Goal: Check status: Check status

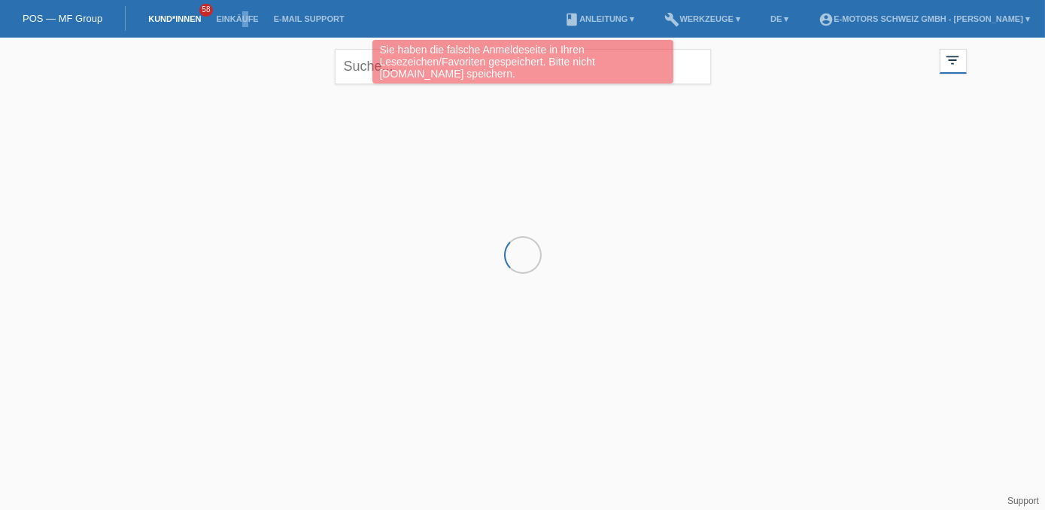
click at [245, 31] on li "Einkäufe" at bounding box center [236, 19] width 57 height 38
drag, startPoint x: 245, startPoint y: 31, endPoint x: 221, endPoint y: 20, distance: 25.9
click at [221, 20] on link "Einkäufe" at bounding box center [236, 18] width 57 height 9
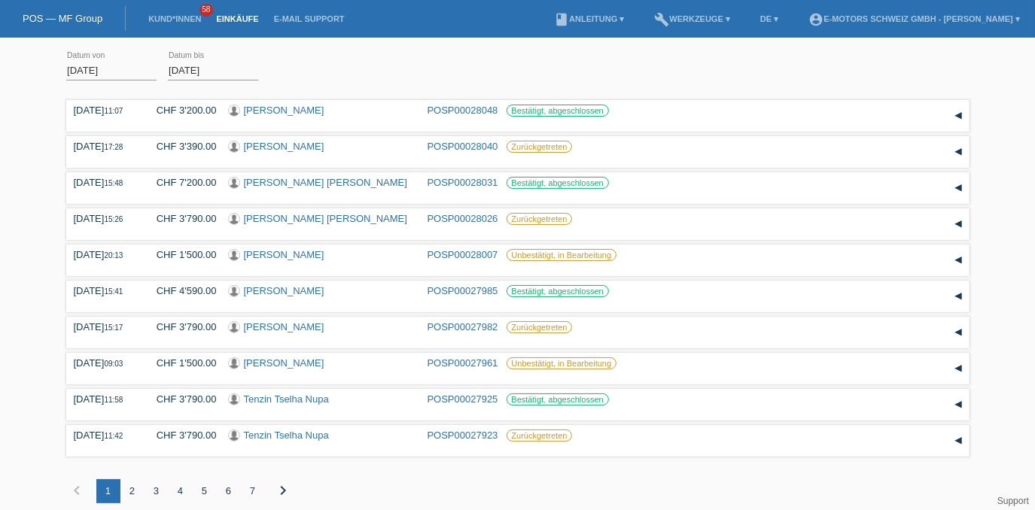
click at [136, 494] on div "2" at bounding box center [132, 491] width 24 height 24
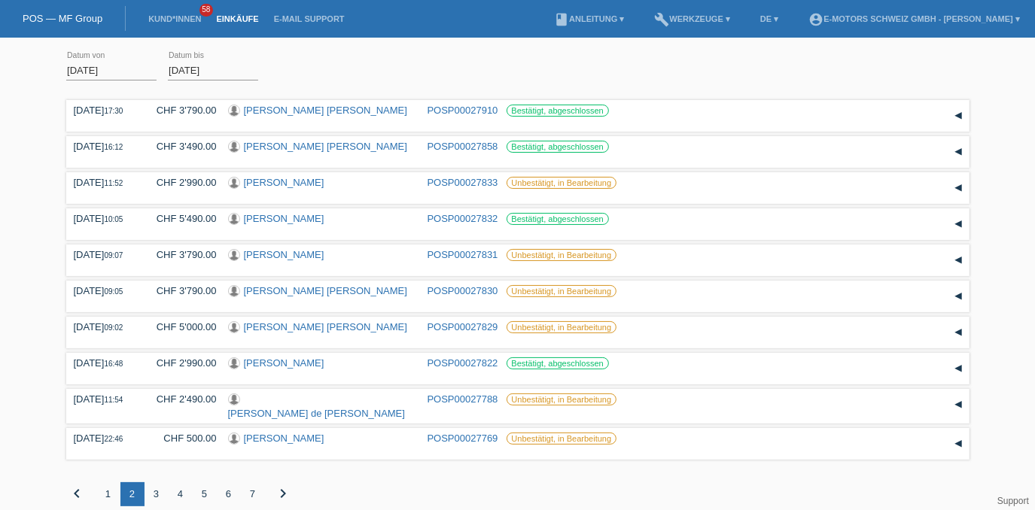
click at [153, 494] on div "3" at bounding box center [156, 494] width 24 height 24
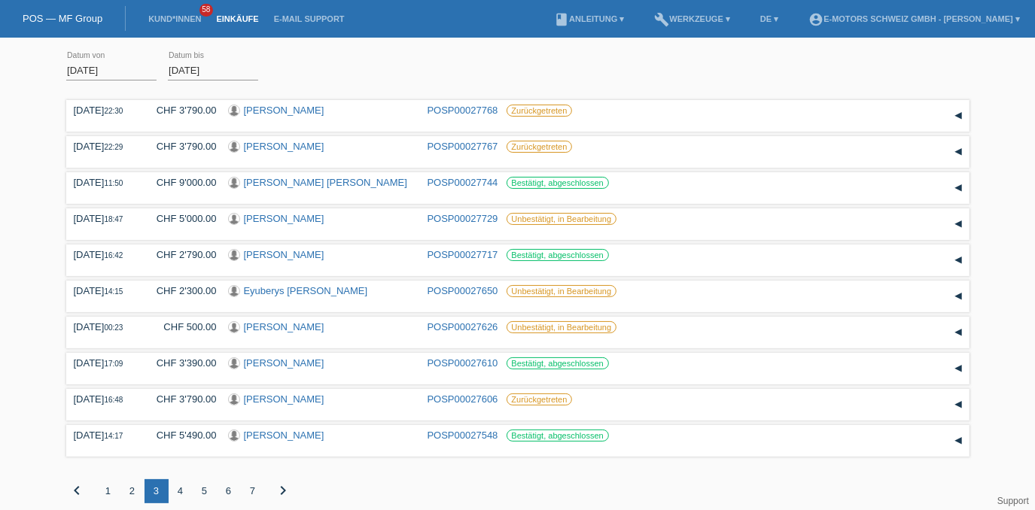
click at [178, 495] on div "4" at bounding box center [181, 491] width 24 height 24
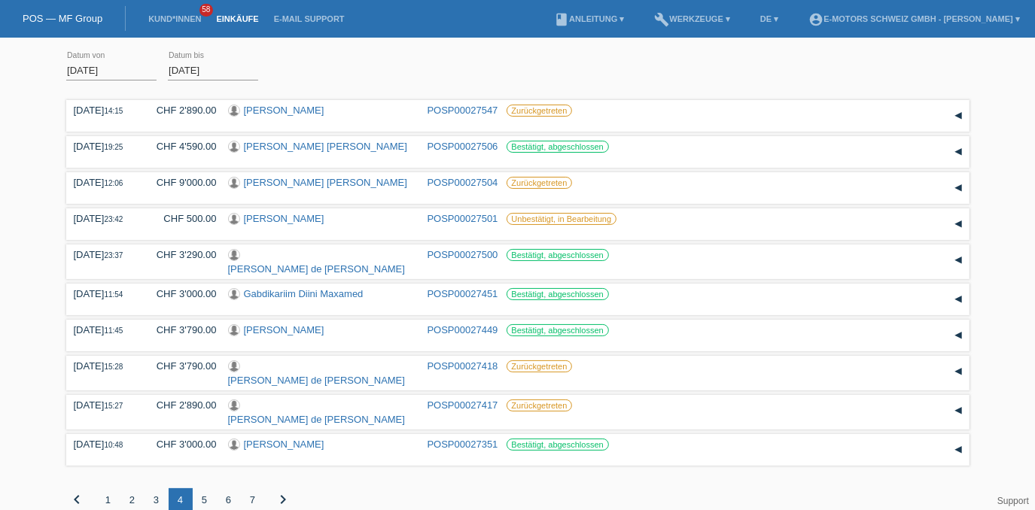
click at [202, 494] on div "5" at bounding box center [205, 500] width 24 height 24
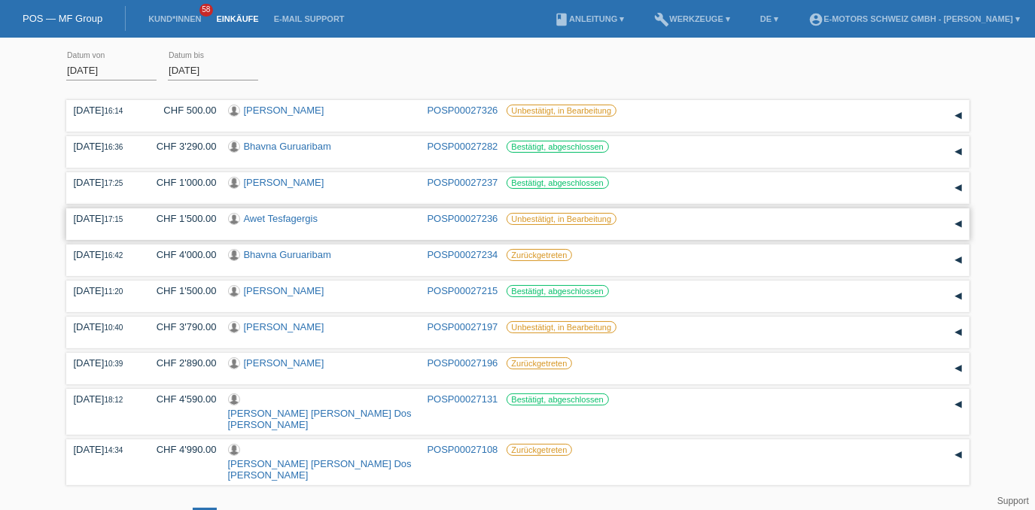
scroll to position [19, 0]
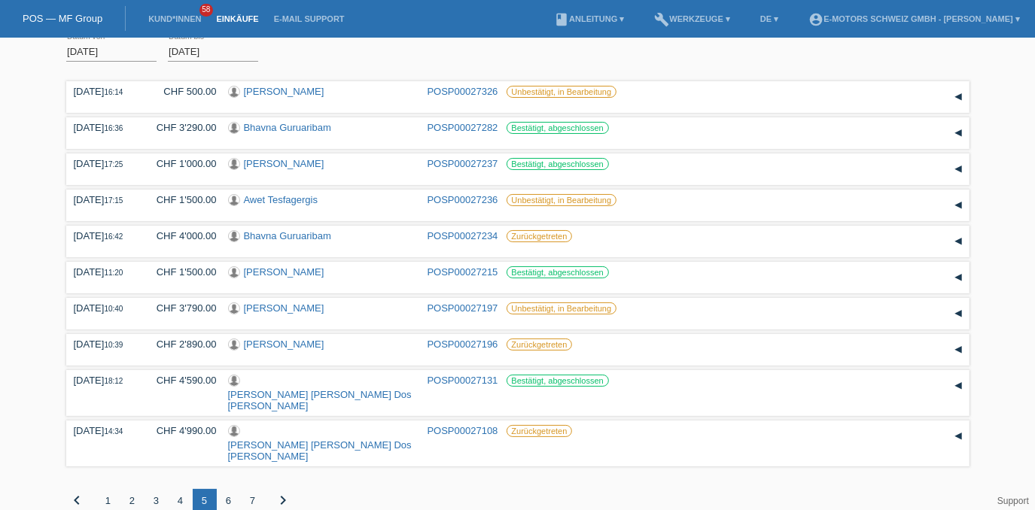
click at [135, 489] on div "2" at bounding box center [132, 501] width 24 height 24
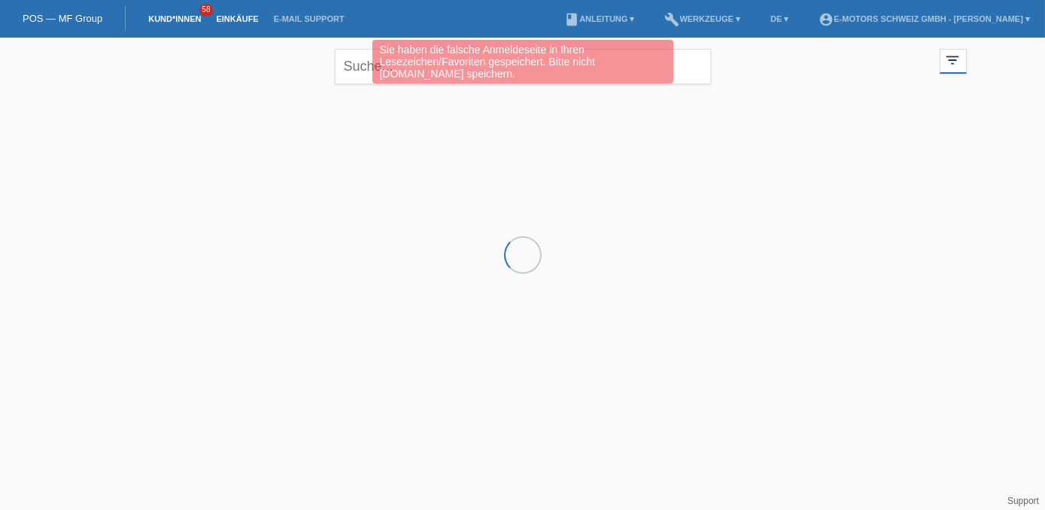
click at [247, 23] on link "Einkäufe" at bounding box center [236, 18] width 57 height 9
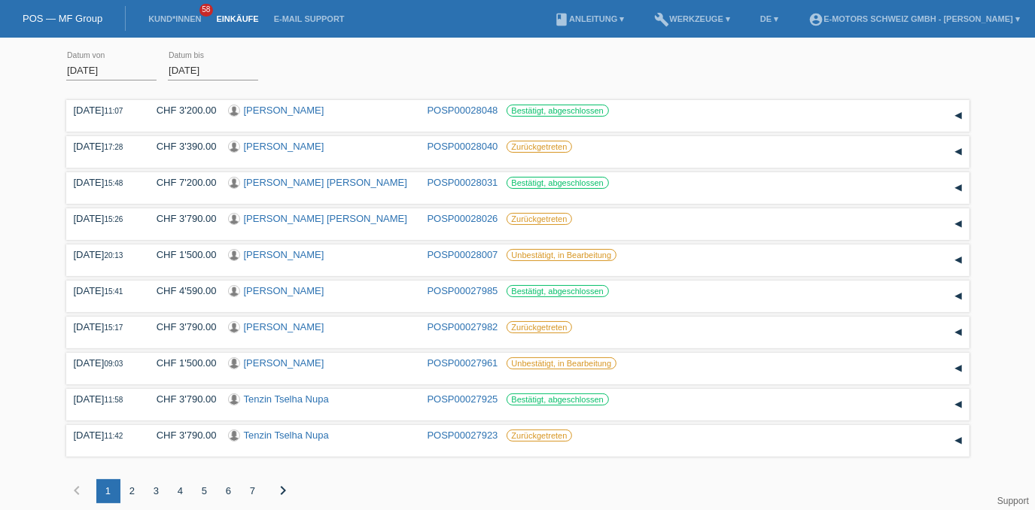
click at [135, 499] on div "2" at bounding box center [132, 491] width 24 height 24
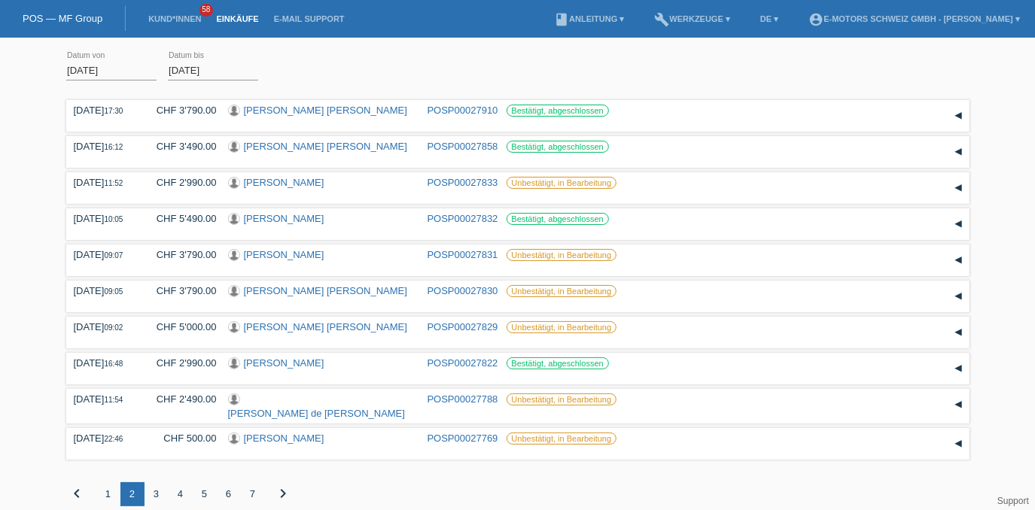
click at [160, 494] on div "3" at bounding box center [156, 494] width 24 height 24
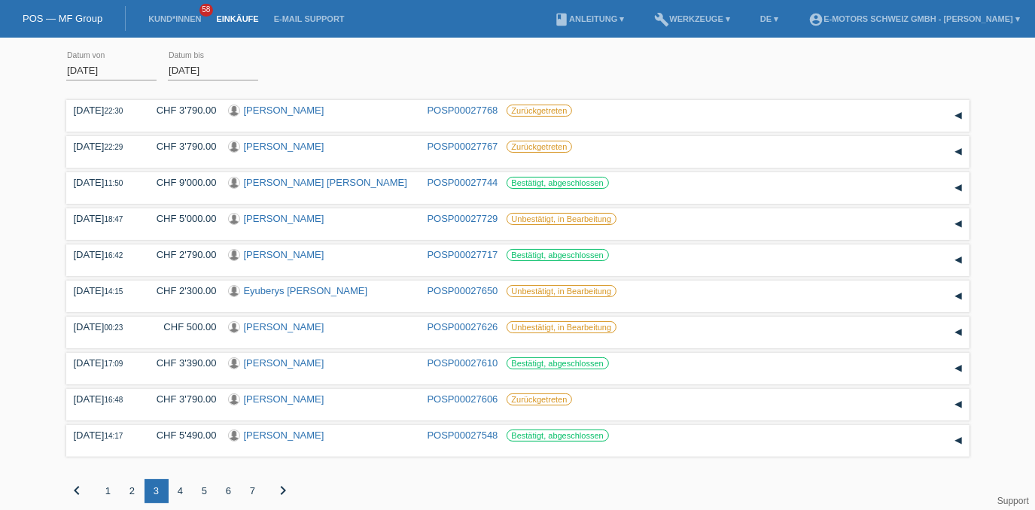
click at [179, 498] on div "4" at bounding box center [181, 491] width 24 height 24
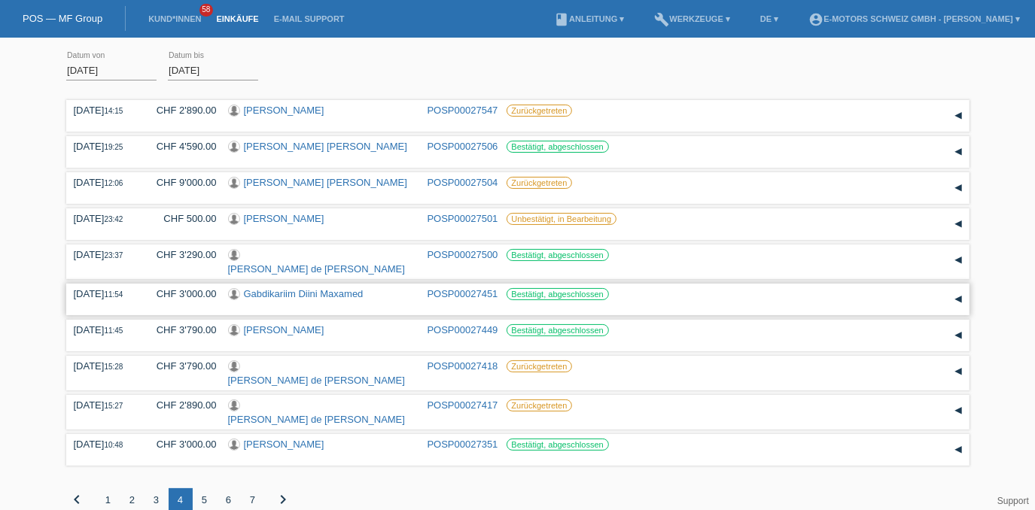
click at [454, 293] on link "POSP00027451" at bounding box center [462, 293] width 71 height 11
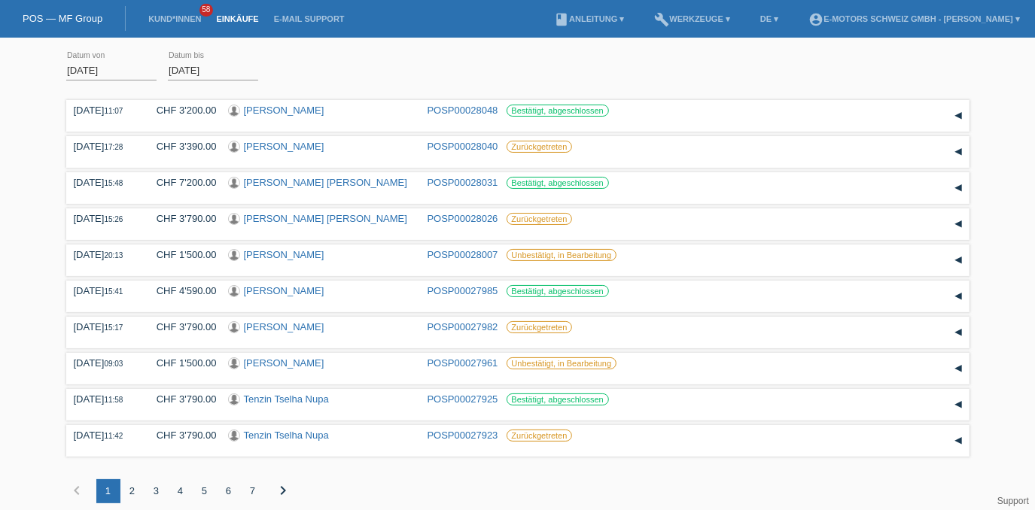
click at [158, 498] on div "3" at bounding box center [156, 491] width 24 height 24
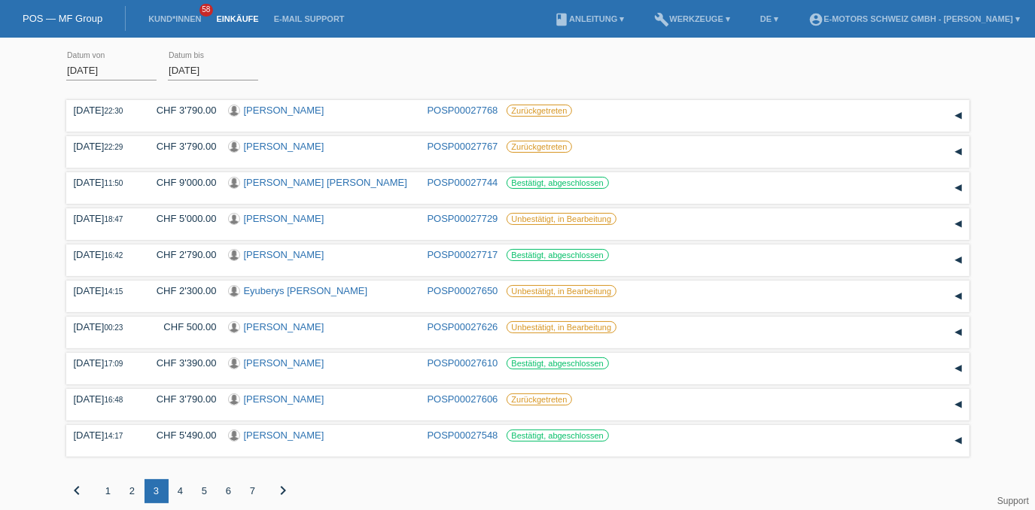
click at [185, 491] on div "4" at bounding box center [181, 491] width 24 height 24
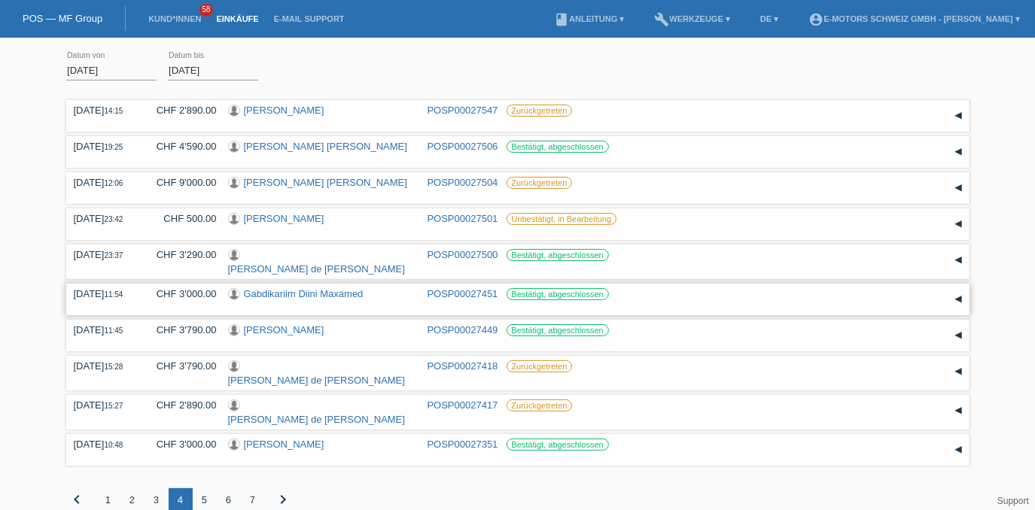
click at [248, 293] on link "Gabdikariim Diini Maxamed" at bounding box center [304, 293] width 120 height 11
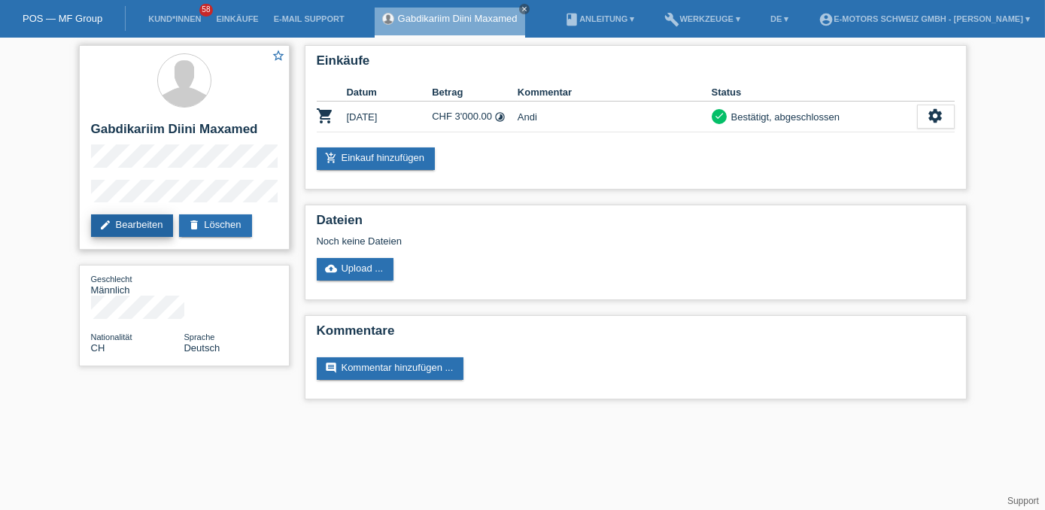
click at [150, 226] on link "edit Bearbeiten" at bounding box center [132, 225] width 83 height 23
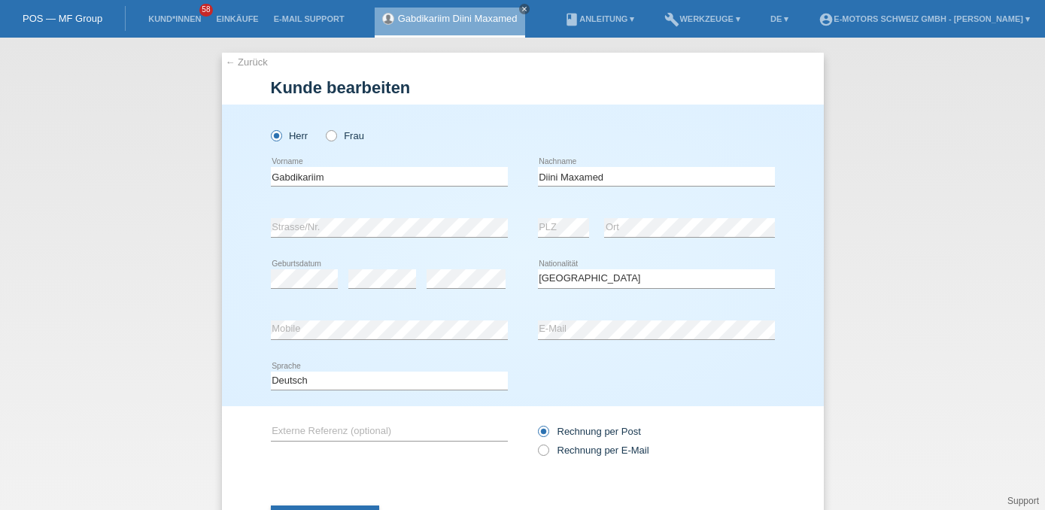
select select "CH"
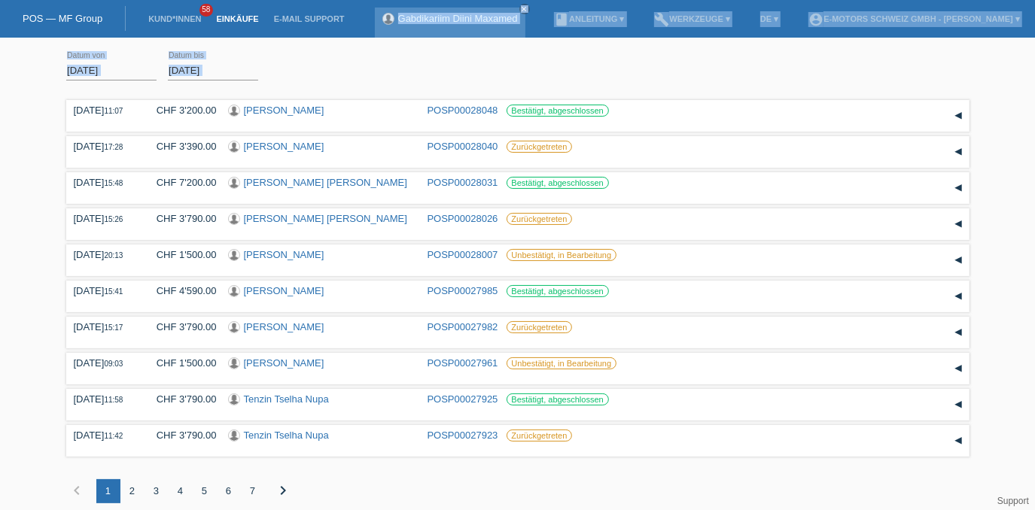
drag, startPoint x: 299, startPoint y: 65, endPoint x: 396, endPoint y: 36, distance: 101.4
click at [396, 45] on body "POS — MF Group Kund*innen 58 Einkäufe E-Mail Support Gabdikariim Diini Maxamed …" at bounding box center [517, 285] width 1035 height 481
drag, startPoint x: 396, startPoint y: 36, endPoint x: 360, endPoint y: 74, distance: 51.6
click at [360, 74] on div "01.09.2025 error Datum von 27.09.2025 error Datum bis Übernehmen" at bounding box center [517, 70] width 903 height 51
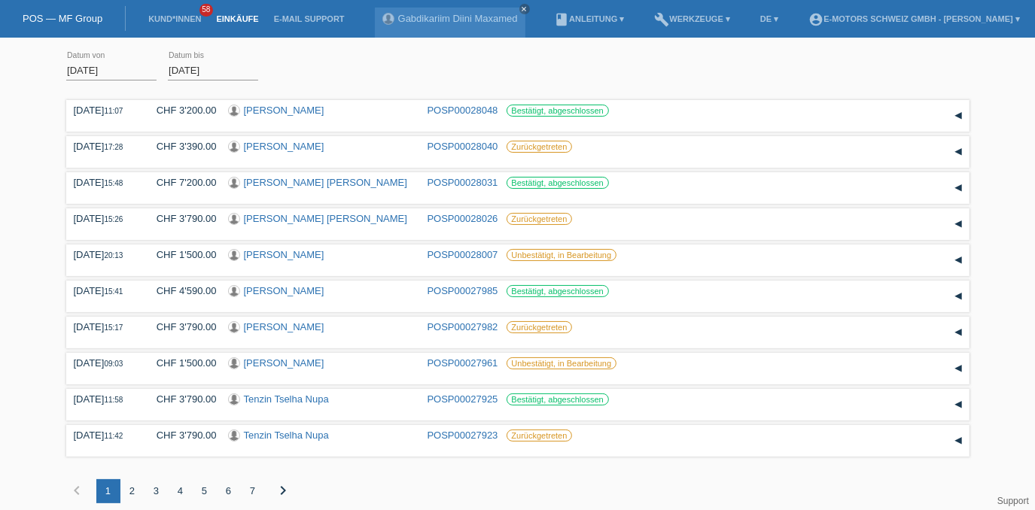
click at [363, 77] on div "01.09.2025 error Datum von 27.09.2025 error Datum bis Übernehmen" at bounding box center [517, 70] width 903 height 51
click at [309, 69] on div "Übernehmen" at bounding box center [310, 70] width 82 height 22
click at [135, 496] on div "2" at bounding box center [132, 491] width 24 height 24
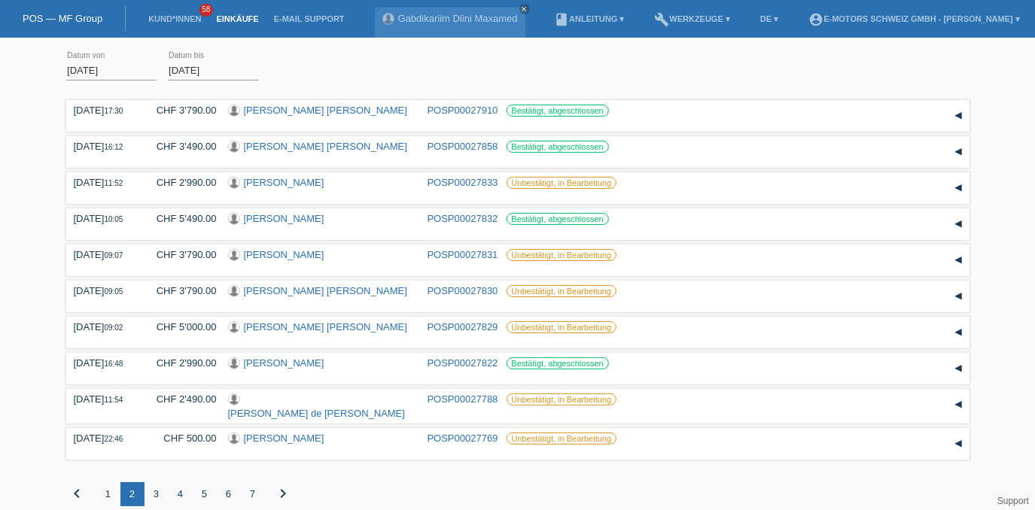
click at [108, 493] on div "1" at bounding box center [108, 494] width 24 height 24
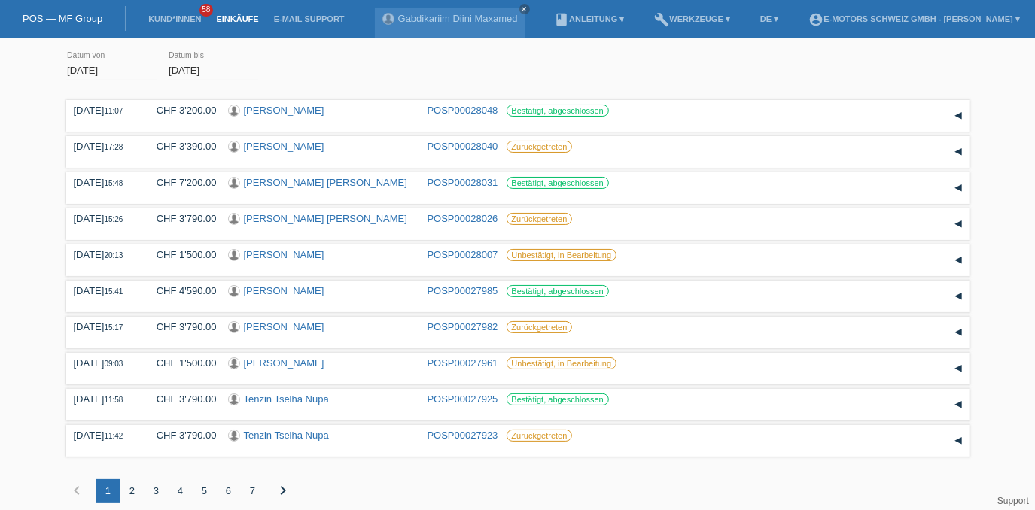
click at [128, 497] on div "2" at bounding box center [132, 491] width 24 height 24
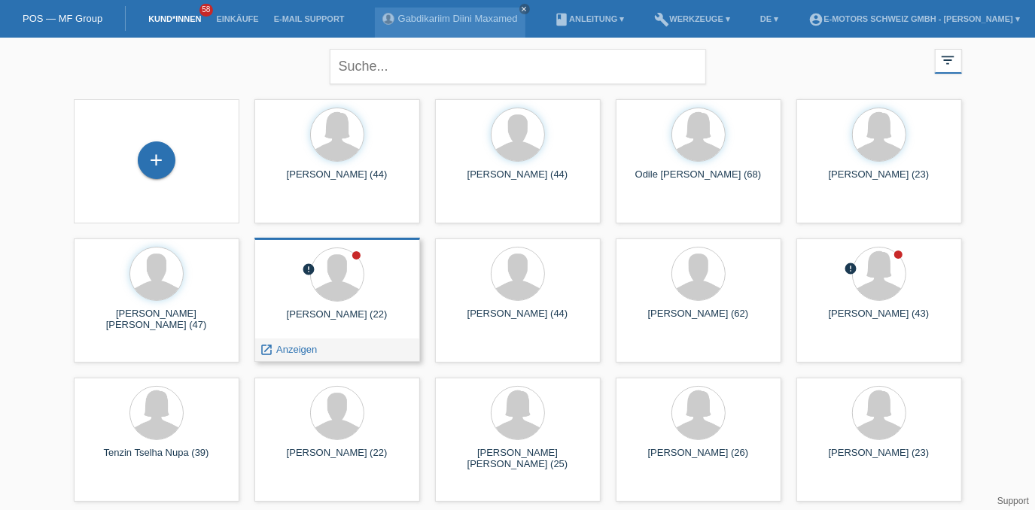
click at [313, 296] on div at bounding box center [336, 276] width 141 height 56
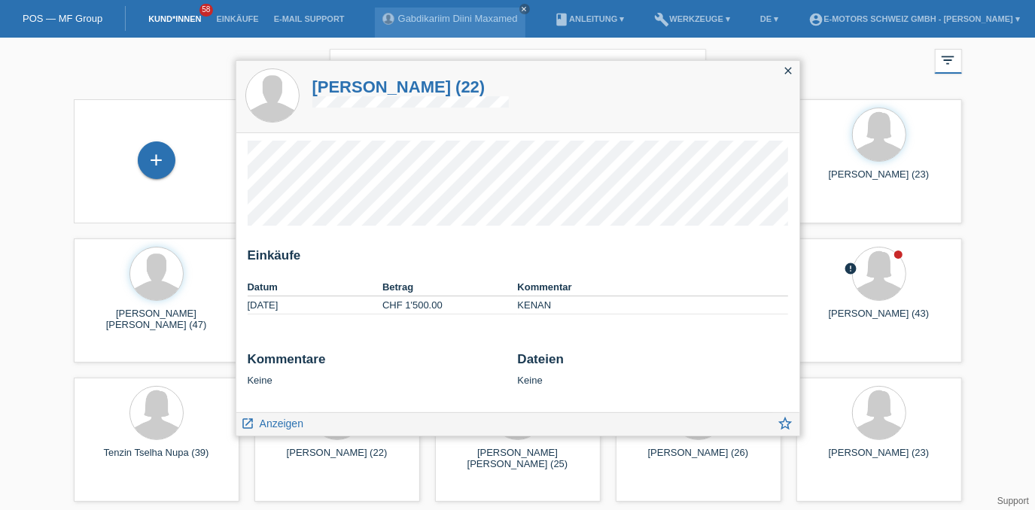
click at [792, 71] on icon "close" at bounding box center [788, 71] width 12 height 12
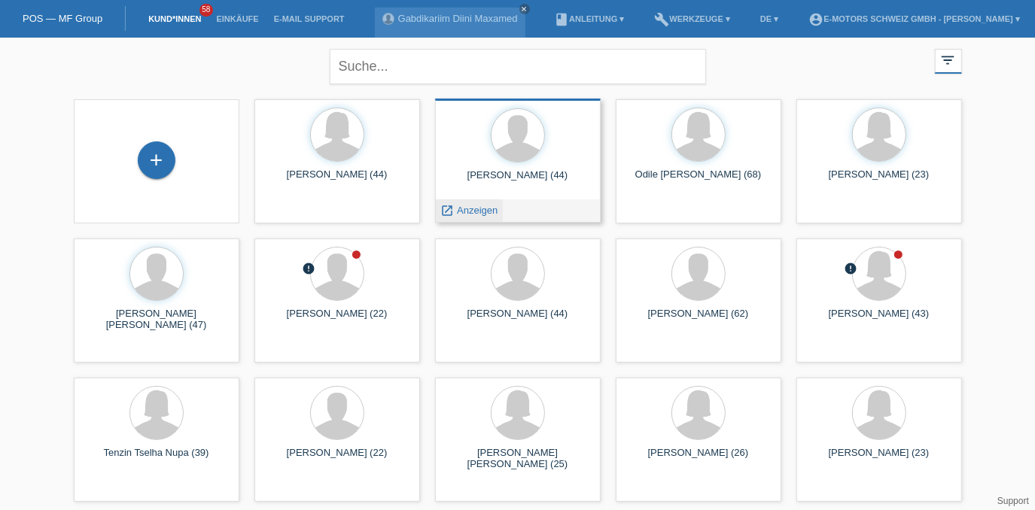
click at [463, 209] on span "Anzeigen" at bounding box center [477, 210] width 41 height 11
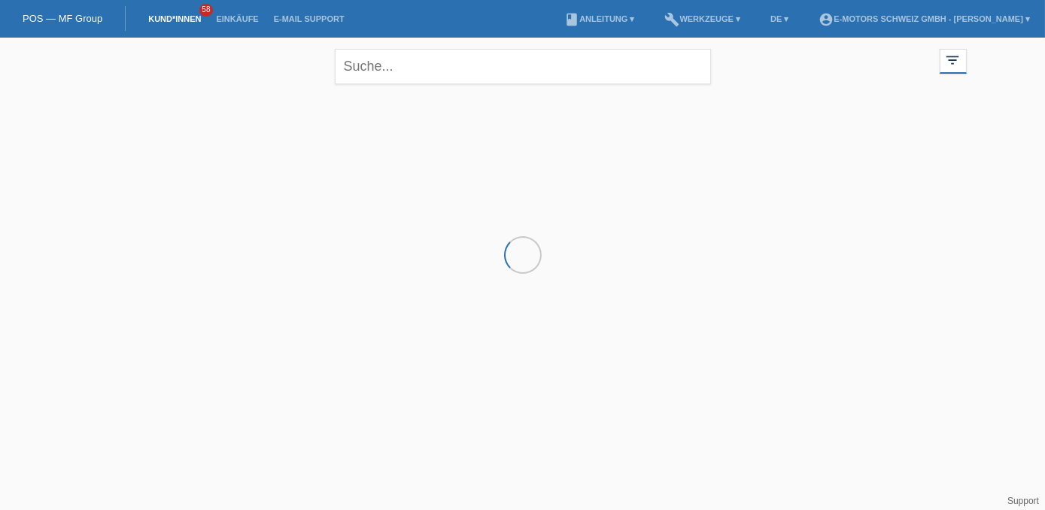
click at [224, 18] on link "Einkäufe" at bounding box center [236, 18] width 57 height 9
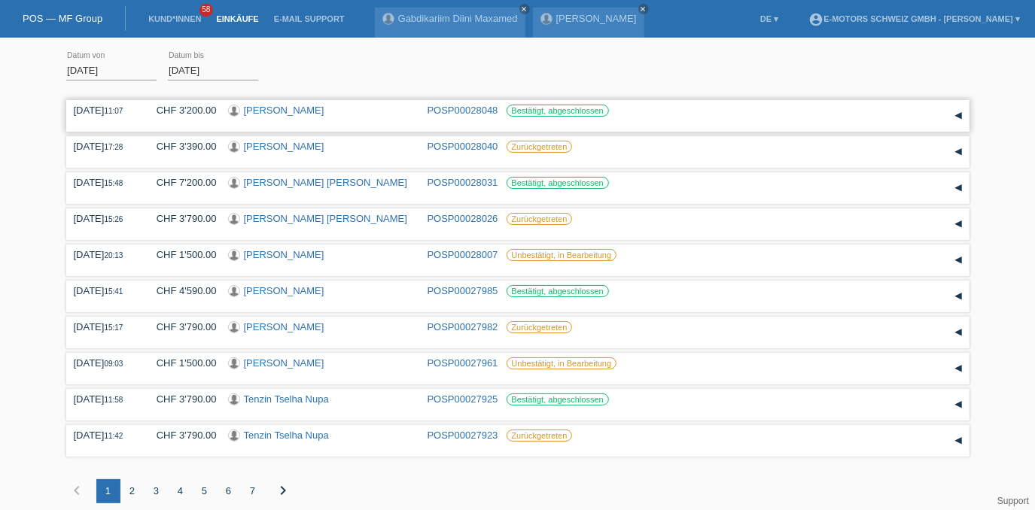
click at [275, 106] on link "[PERSON_NAME]" at bounding box center [284, 110] width 81 height 11
click at [454, 112] on link "POSP00028048" at bounding box center [462, 110] width 71 height 11
click at [525, 8] on icon "close" at bounding box center [525, 9] width 8 height 8
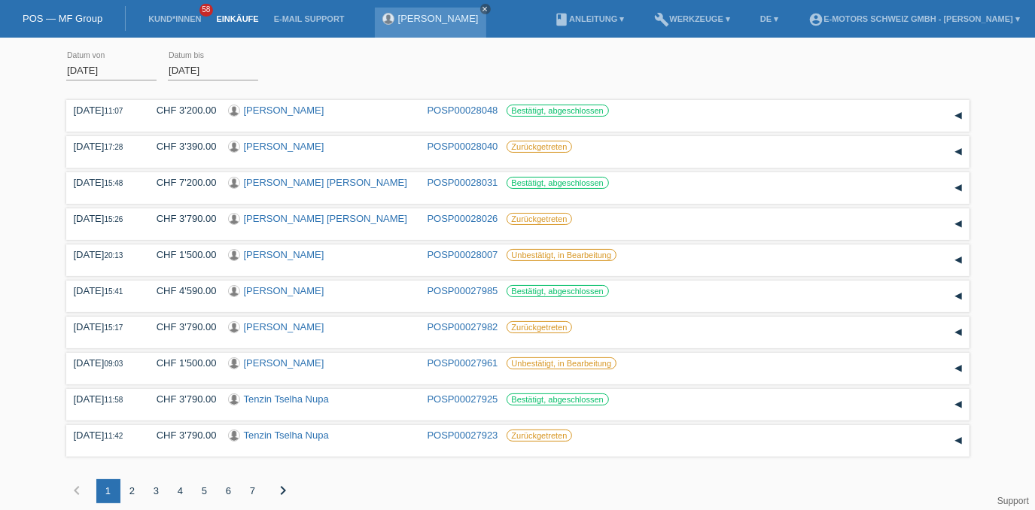
click at [482, 10] on icon "close" at bounding box center [486, 9] width 8 height 8
click at [248, 23] on link "Einkäufe" at bounding box center [236, 18] width 57 height 9
click at [281, 147] on link "[PERSON_NAME]" at bounding box center [284, 146] width 81 height 11
click at [461, 185] on link "POSP00028031" at bounding box center [462, 182] width 71 height 11
click at [444, 254] on link "POSP00028007" at bounding box center [462, 254] width 71 height 11
